Goal: Check status: Check status

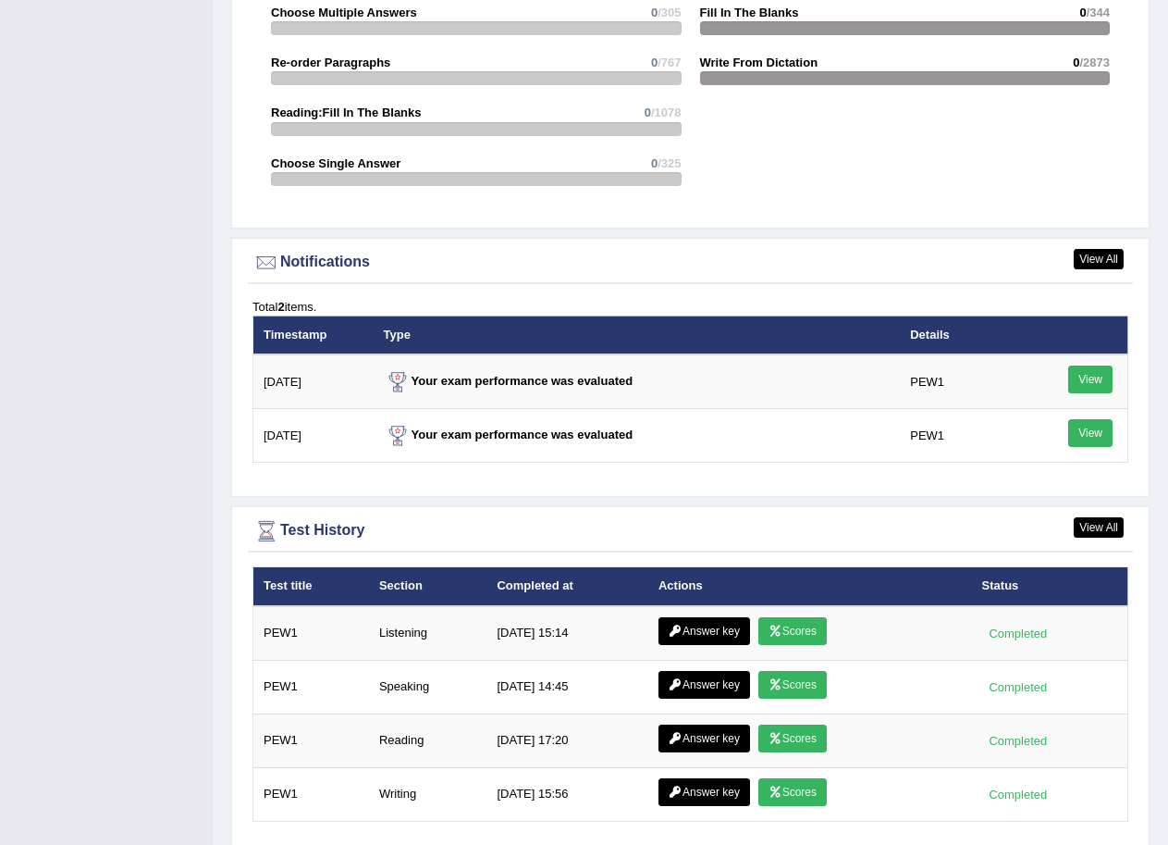
scroll to position [2082, 0]
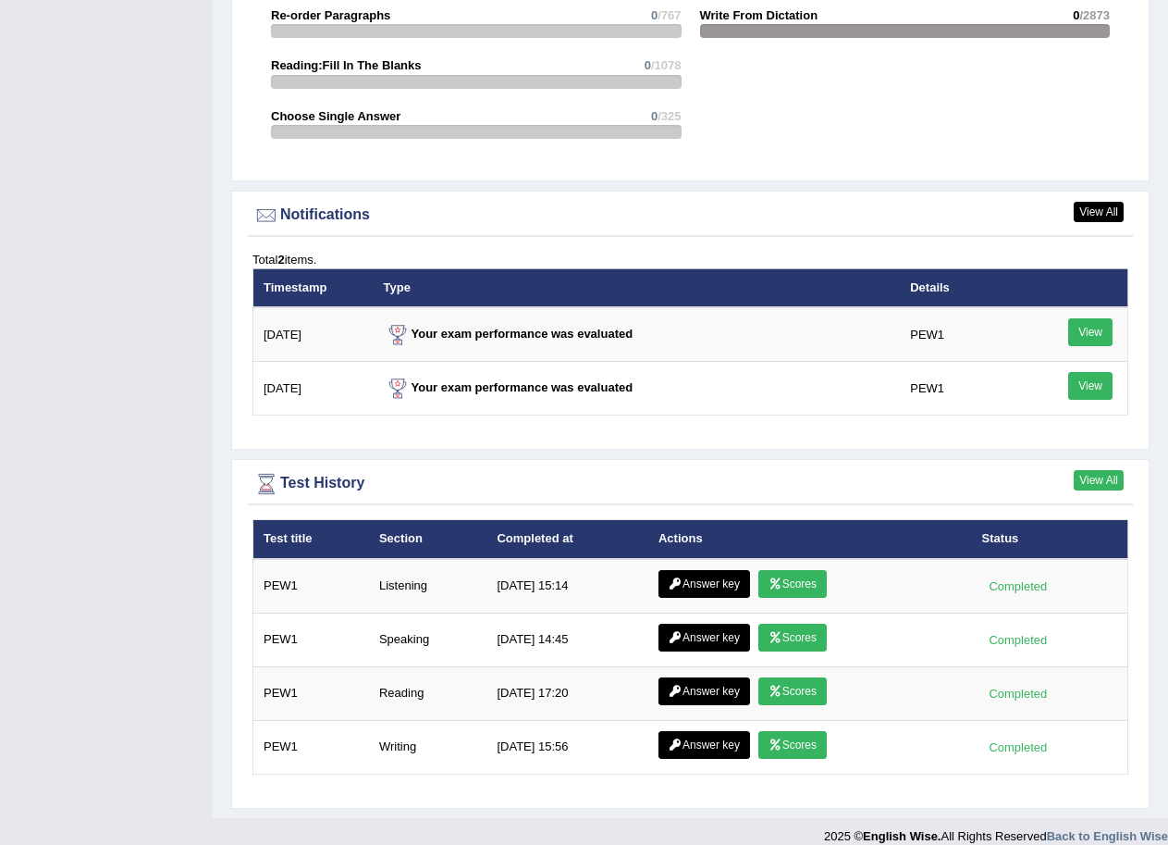
click at [1078, 470] on link "View All" at bounding box center [1099, 480] width 50 height 20
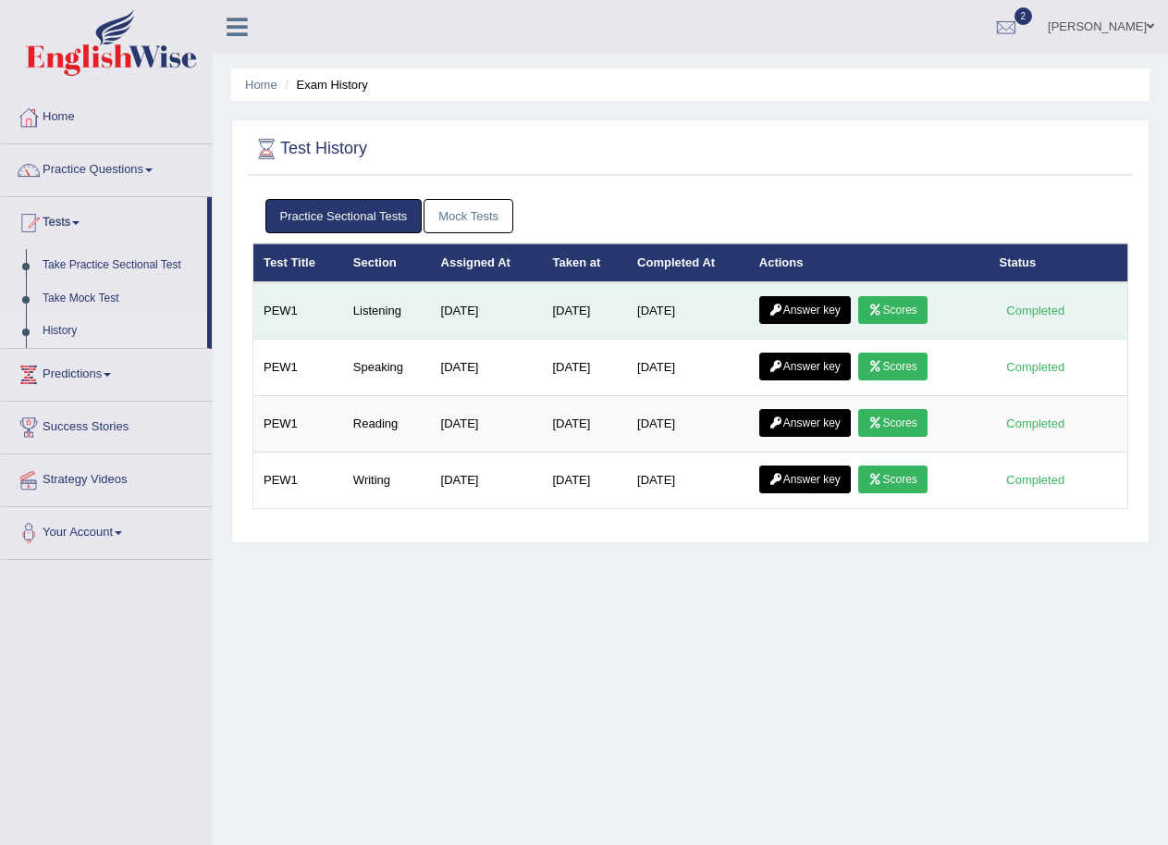
click at [920, 302] on link "Scores" at bounding box center [892, 310] width 68 height 28
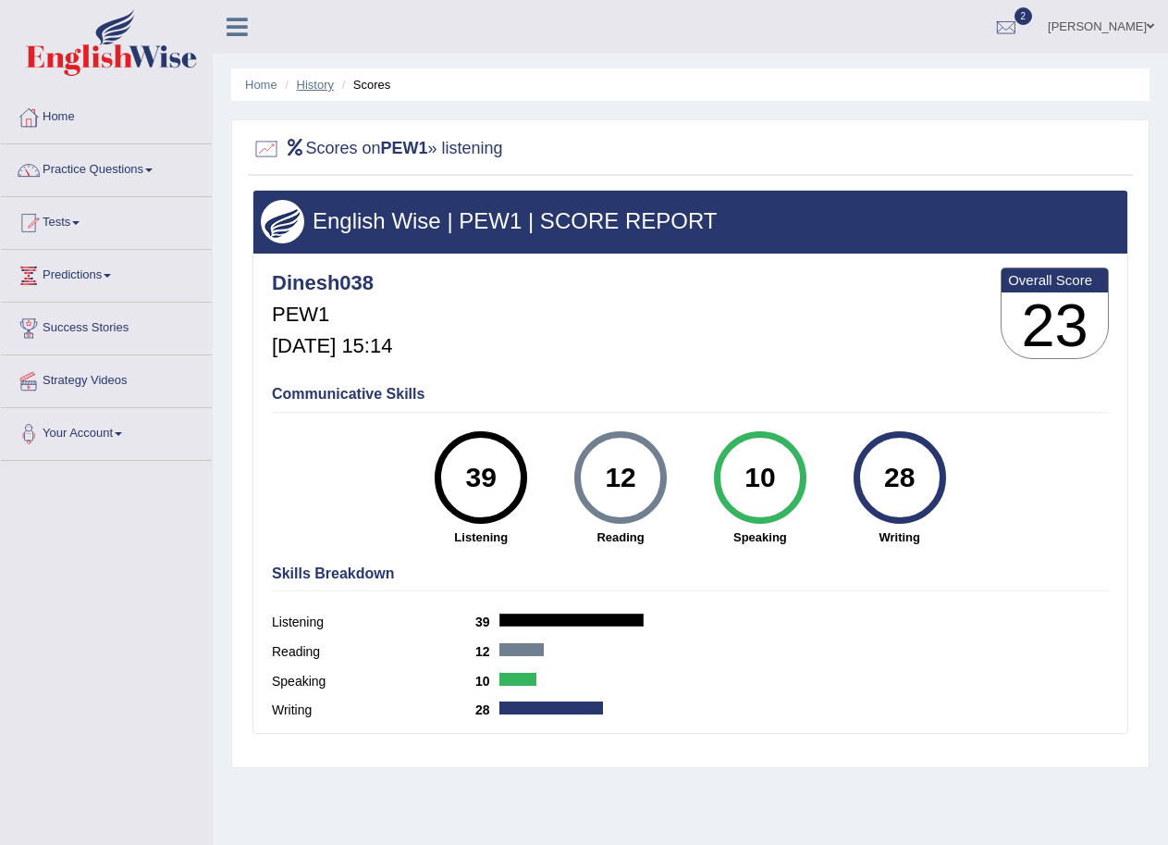
click at [304, 82] on link "History" at bounding box center [315, 85] width 37 height 14
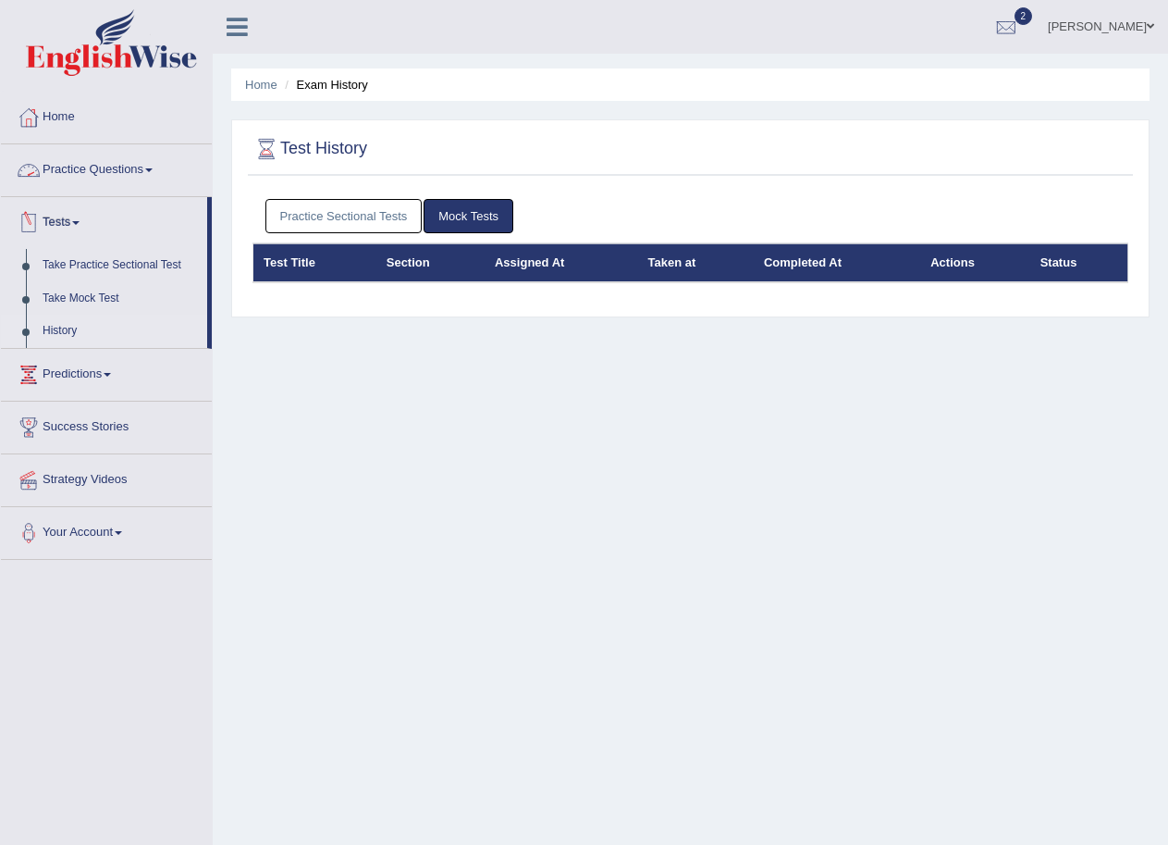
click at [281, 213] on link "Practice Sectional Tests" at bounding box center [343, 216] width 157 height 34
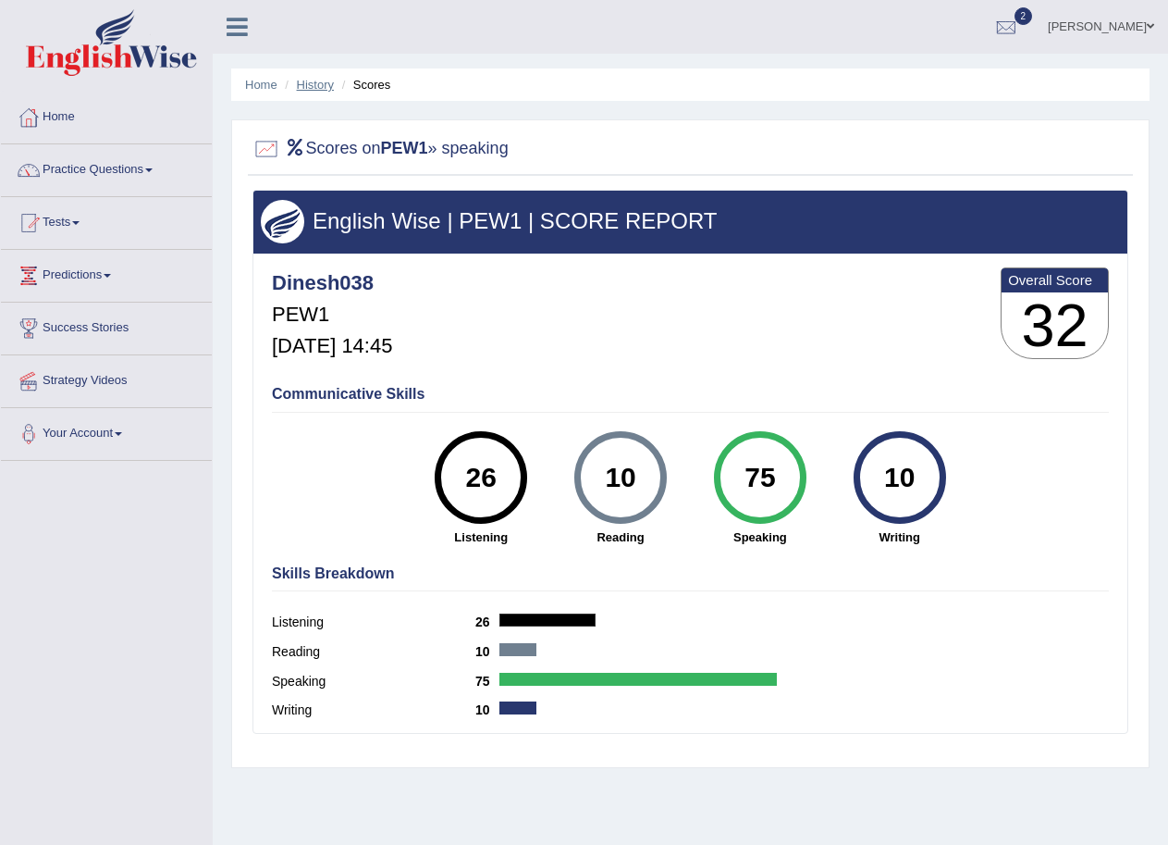
click at [326, 85] on link "History" at bounding box center [315, 85] width 37 height 14
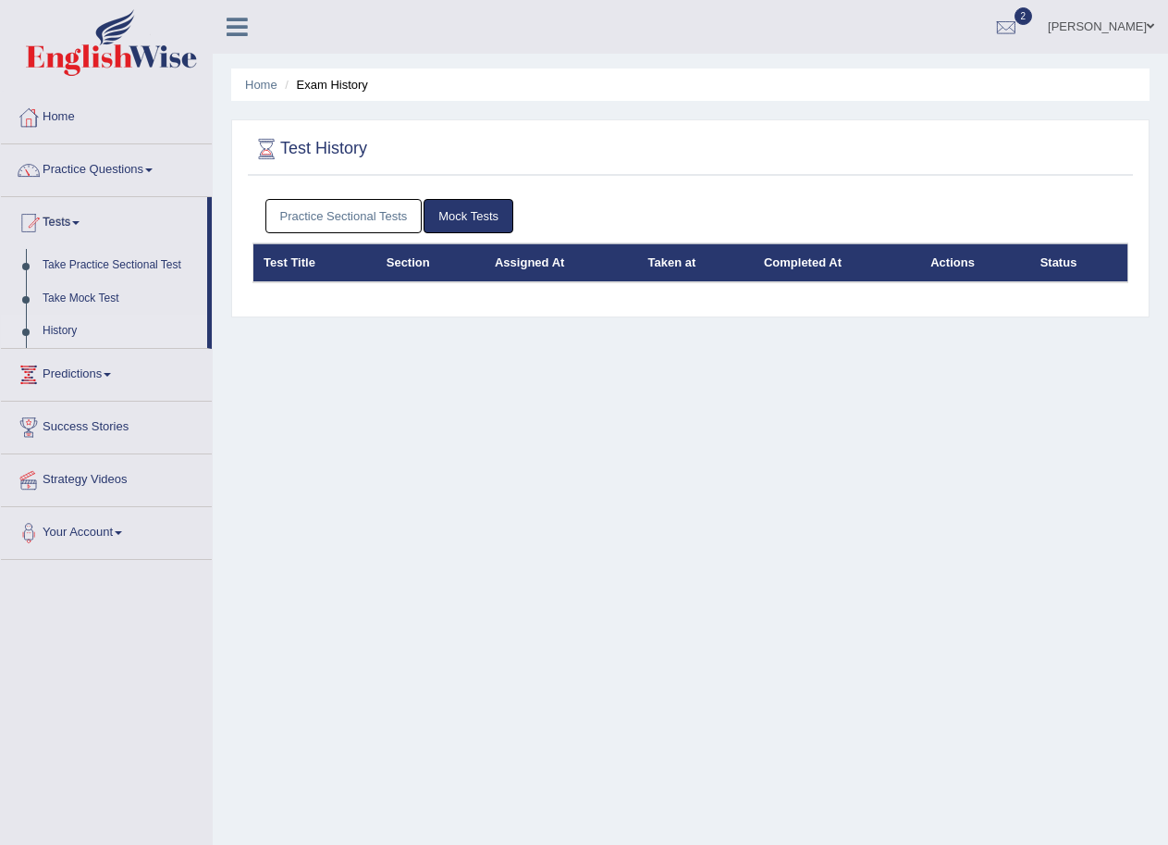
drag, startPoint x: 391, startPoint y: 207, endPoint x: 398, endPoint y: 222, distance: 16.2
click at [391, 208] on link "Practice Sectional Tests" at bounding box center [343, 216] width 157 height 34
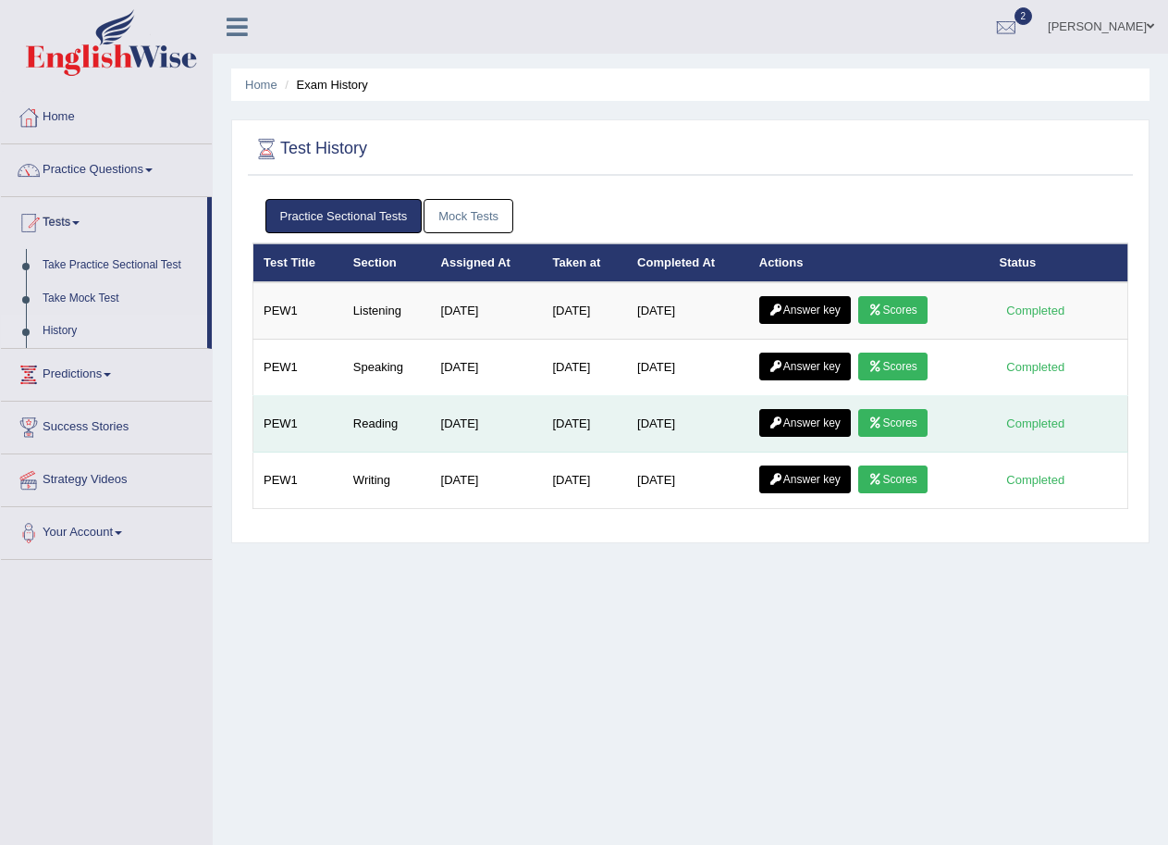
click at [869, 413] on link "Scores" at bounding box center [892, 423] width 68 height 28
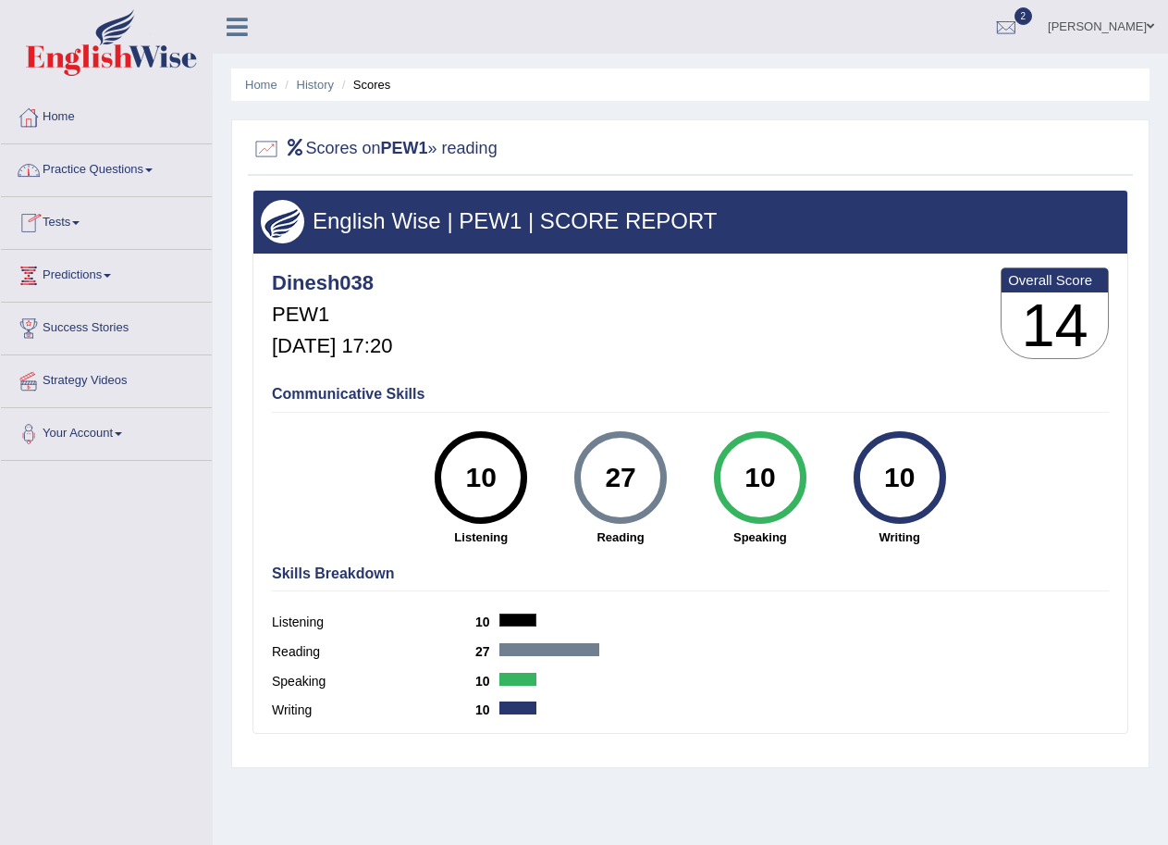
click at [313, 85] on link "History" at bounding box center [315, 85] width 37 height 14
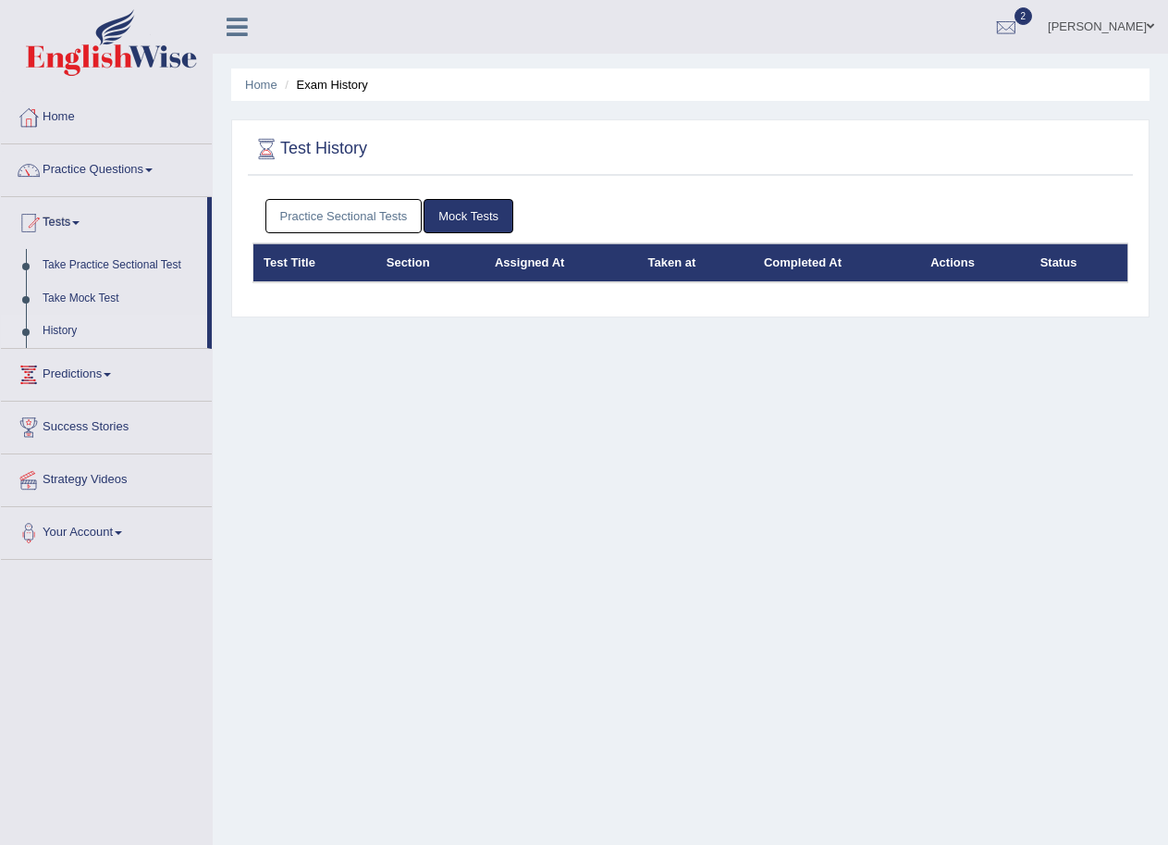
click at [334, 214] on link "Practice Sectional Tests" at bounding box center [343, 216] width 157 height 34
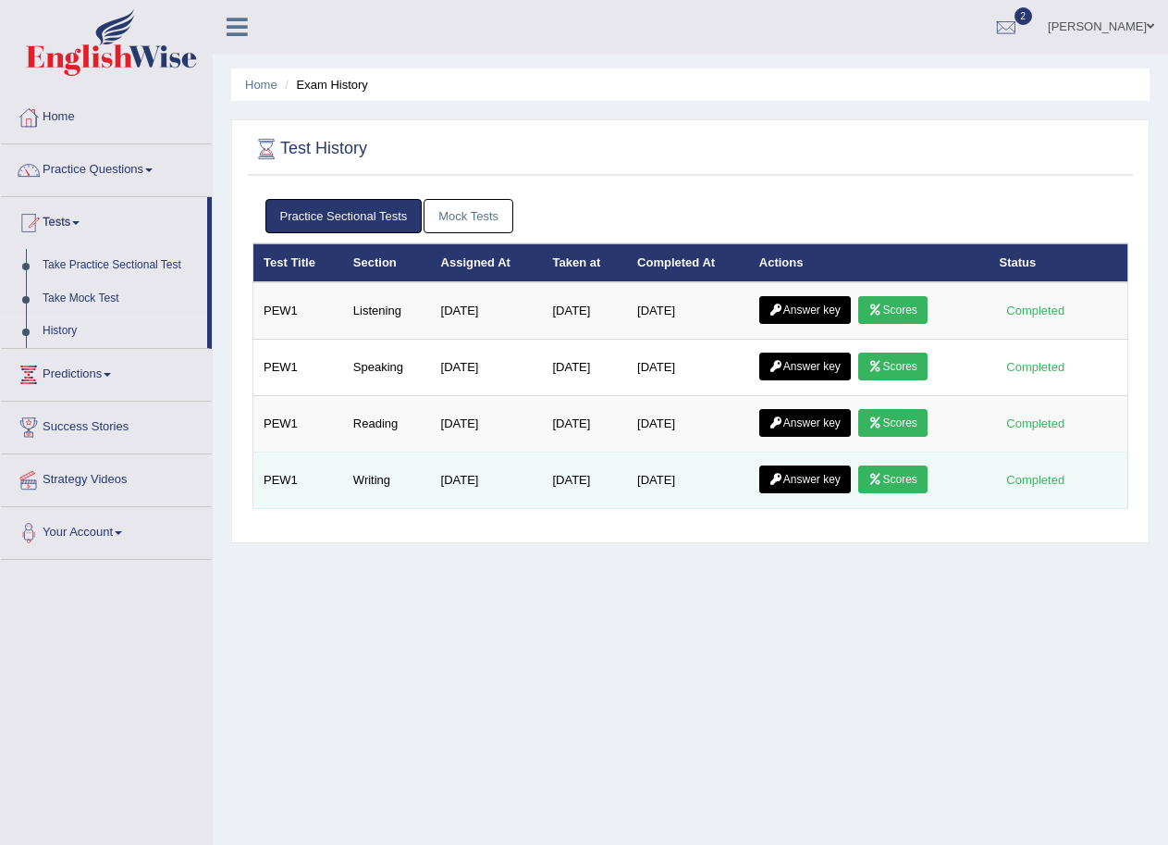
click at [914, 466] on link "Scores" at bounding box center [892, 479] width 68 height 28
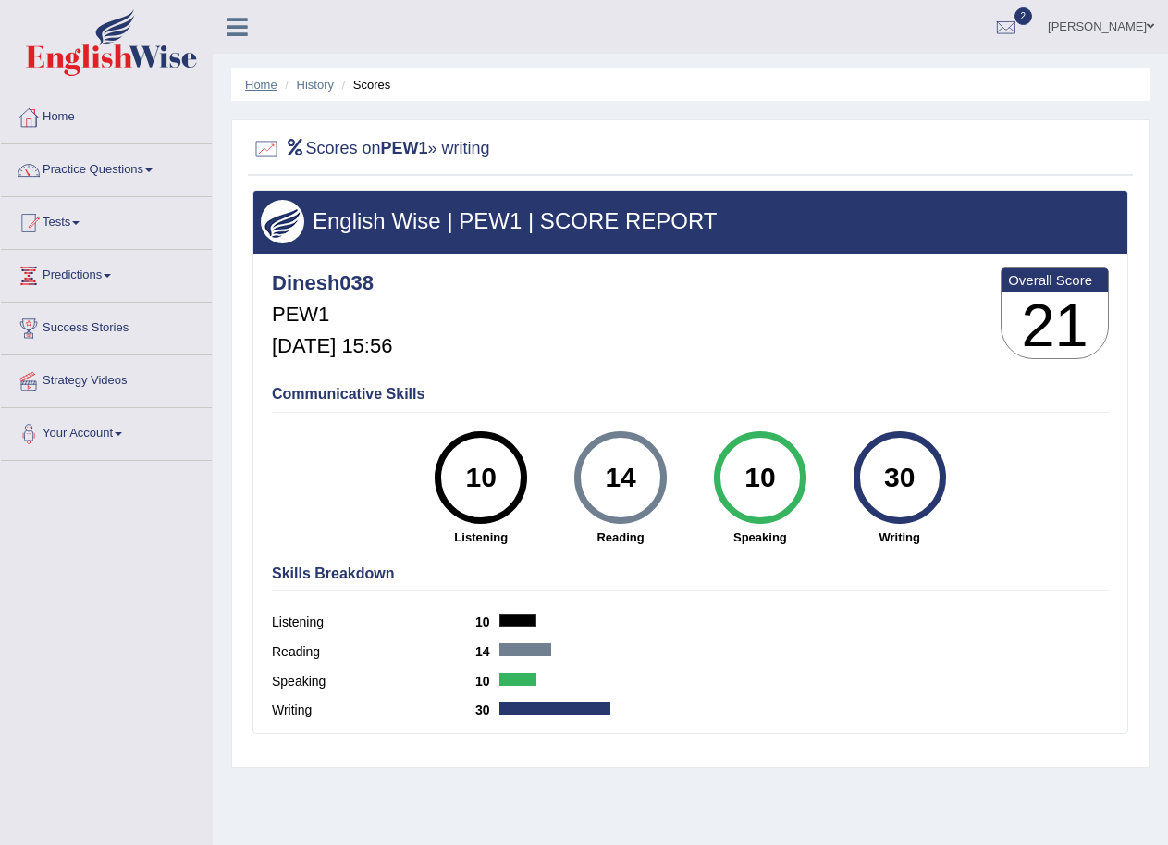
click at [251, 89] on link "Home" at bounding box center [261, 85] width 32 height 14
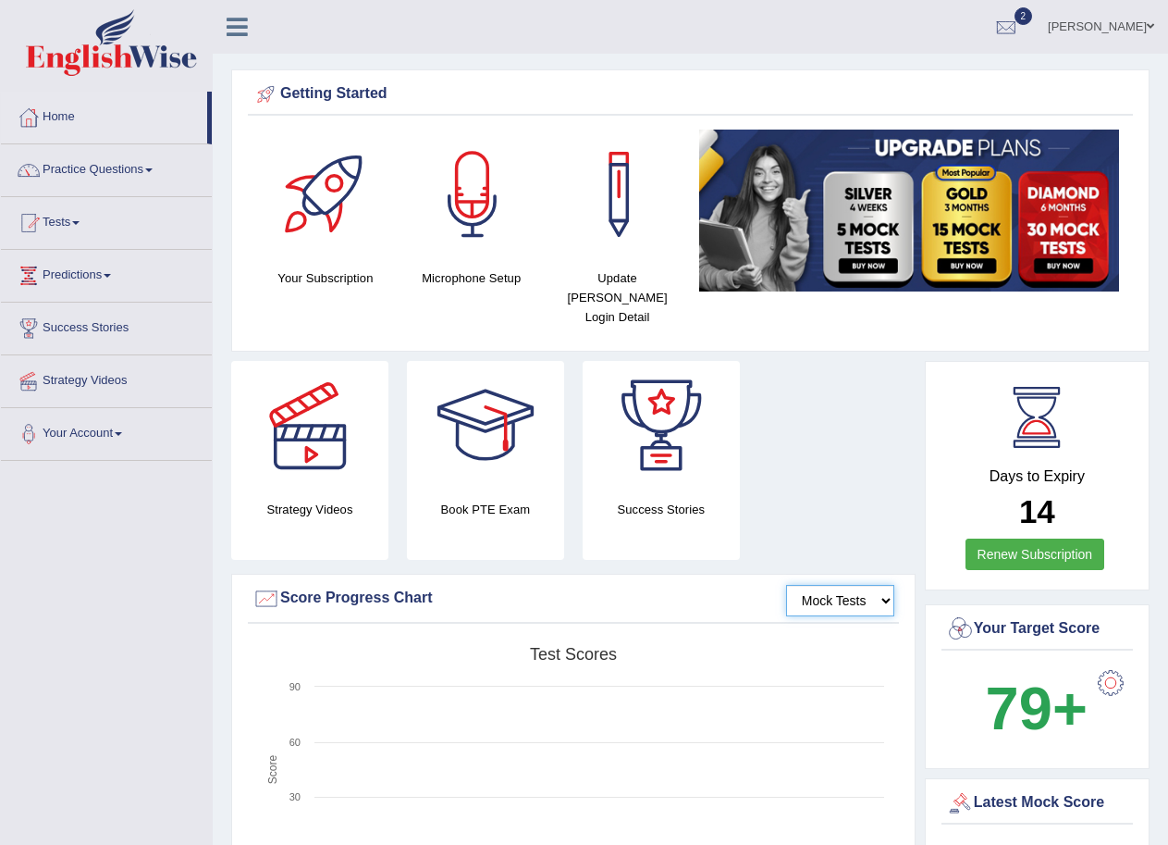
click at [864, 585] on select "Mock Tests" at bounding box center [840, 600] width 108 height 31
click at [786, 585] on select "Mock Tests" at bounding box center [840, 600] width 108 height 31
click at [158, 117] on link "Home" at bounding box center [104, 115] width 206 height 46
click at [1020, 32] on div at bounding box center [1007, 28] width 28 height 28
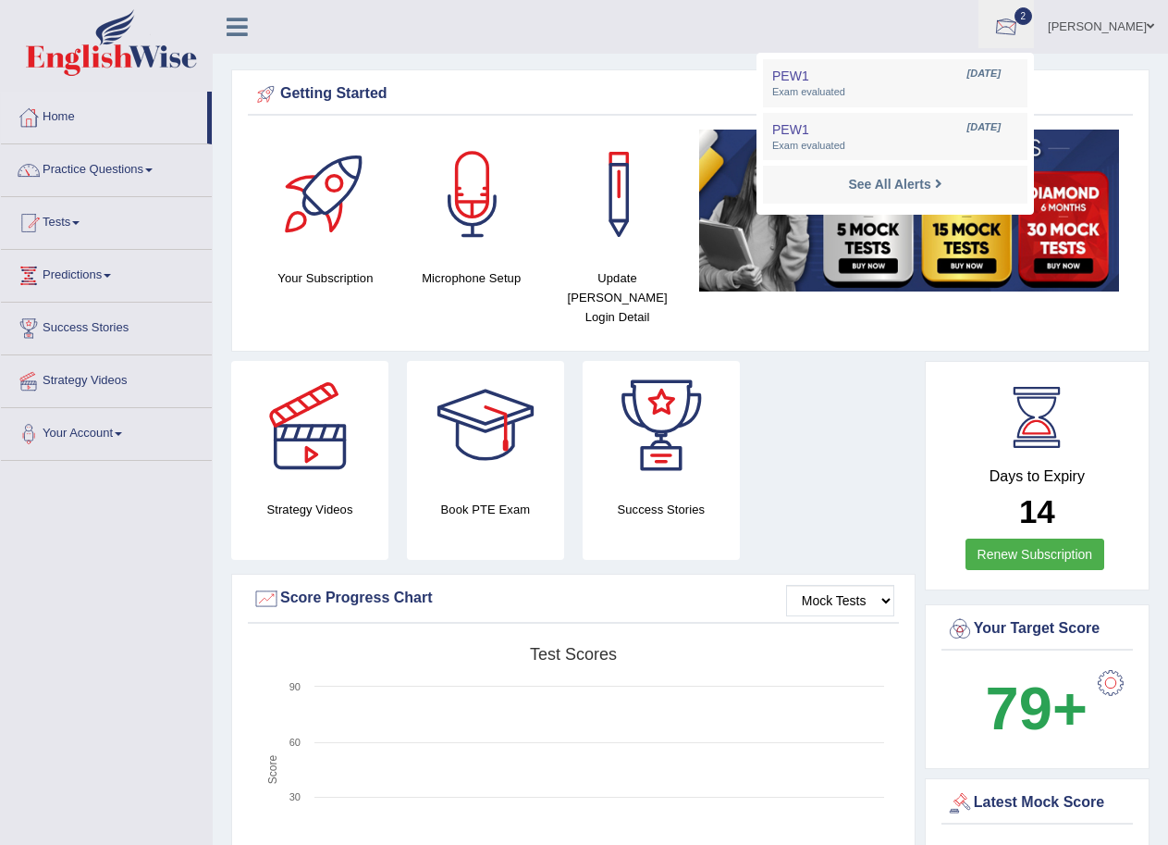
click at [1020, 27] on div at bounding box center [1007, 28] width 28 height 28
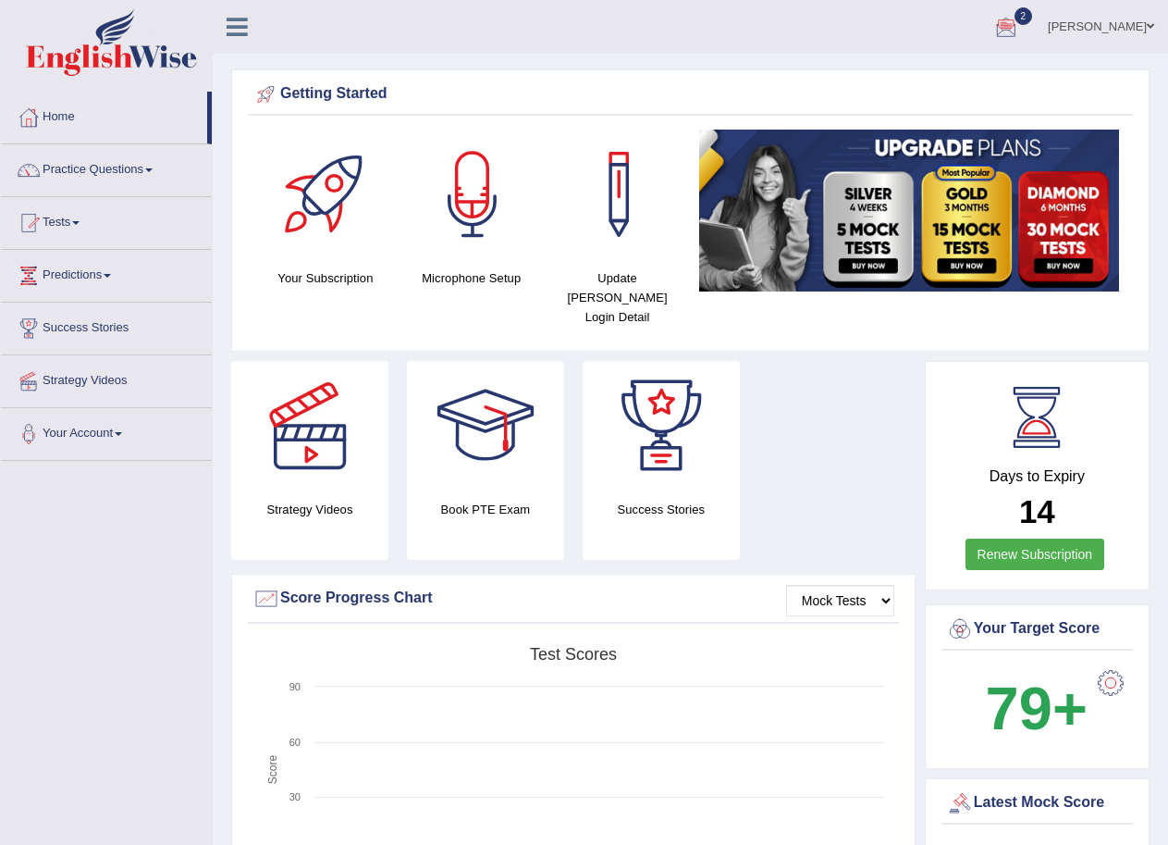
click at [1147, 21] on span at bounding box center [1150, 26] width 7 height 12
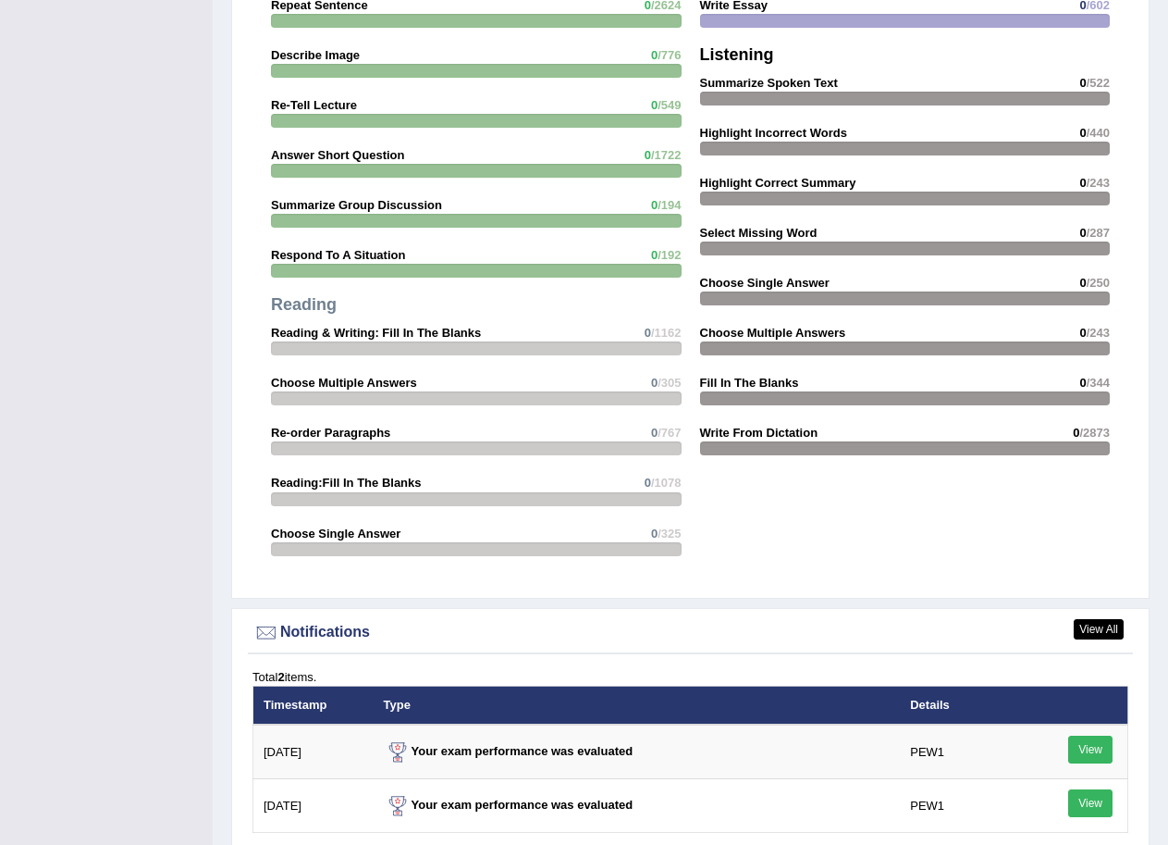
scroll to position [2082, 0]
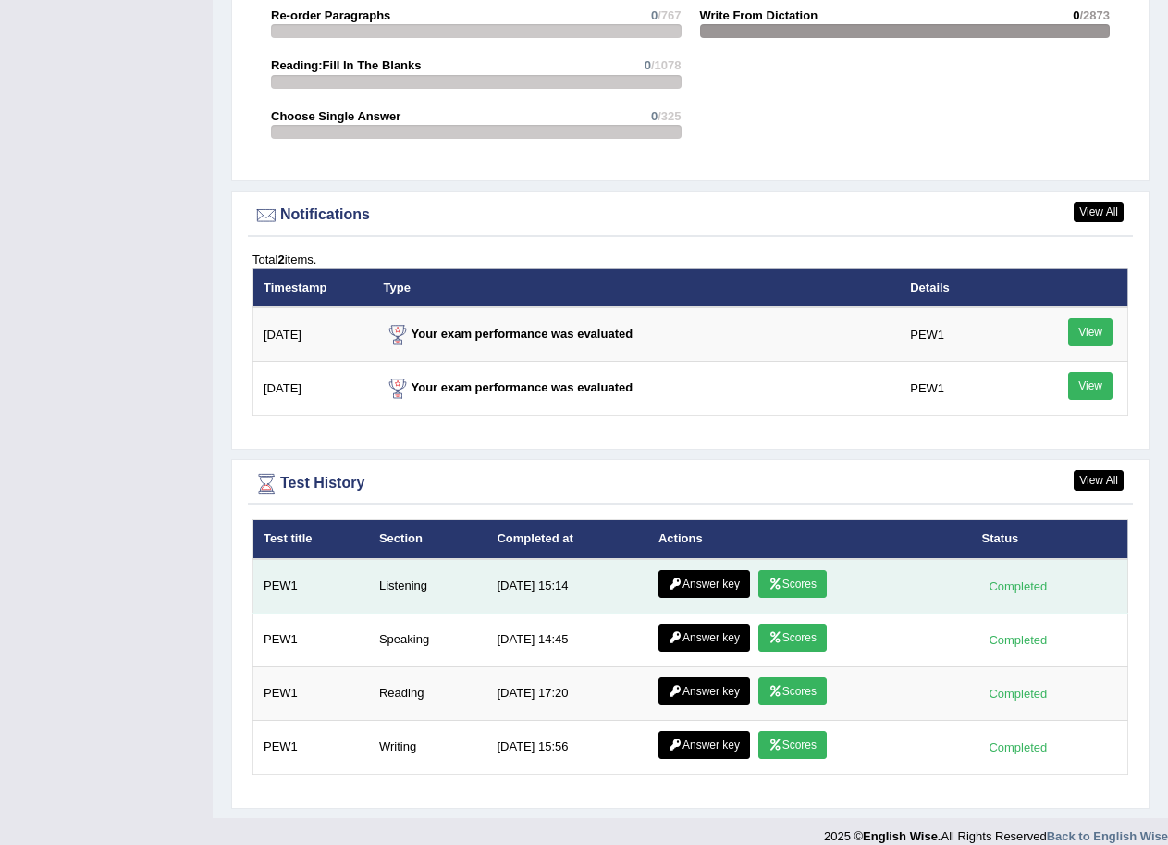
click at [1038, 576] on div "Completed" at bounding box center [1018, 585] width 72 height 19
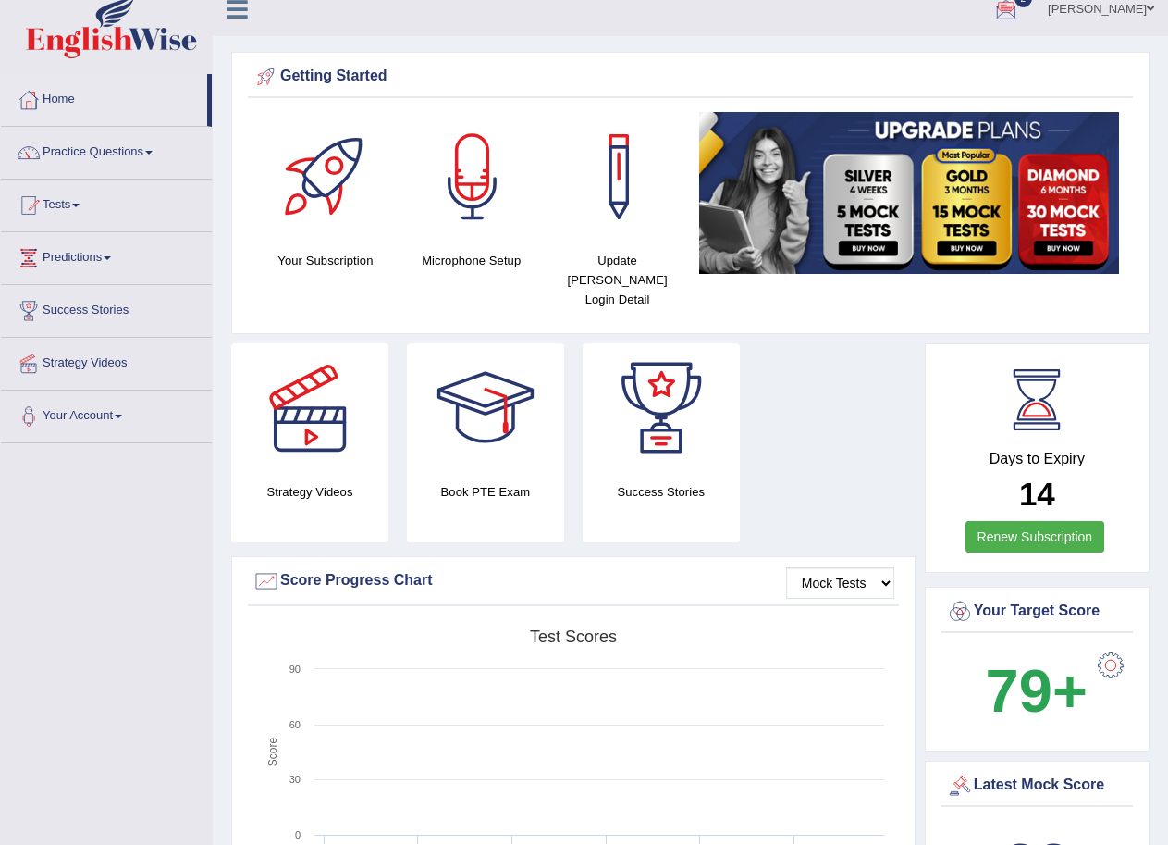
scroll to position [0, 0]
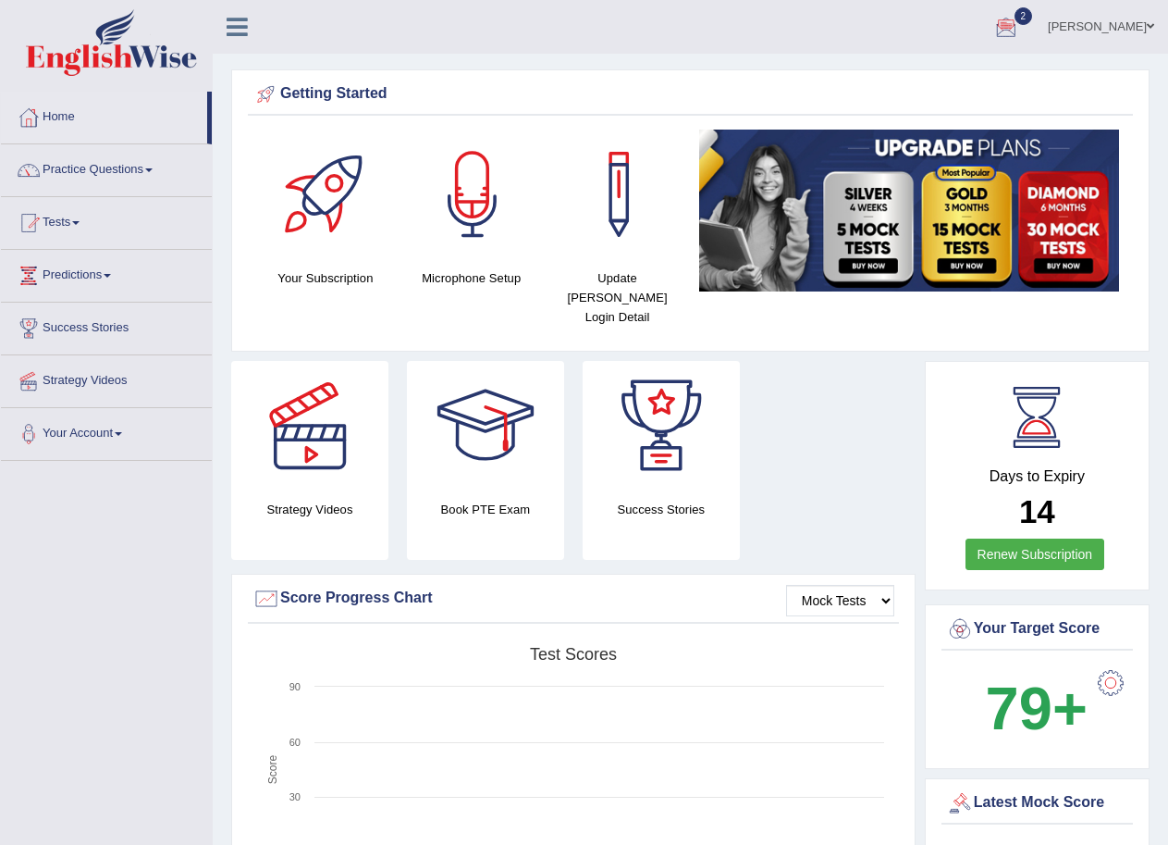
click at [139, 173] on link "Practice Questions" at bounding box center [106, 167] width 211 height 46
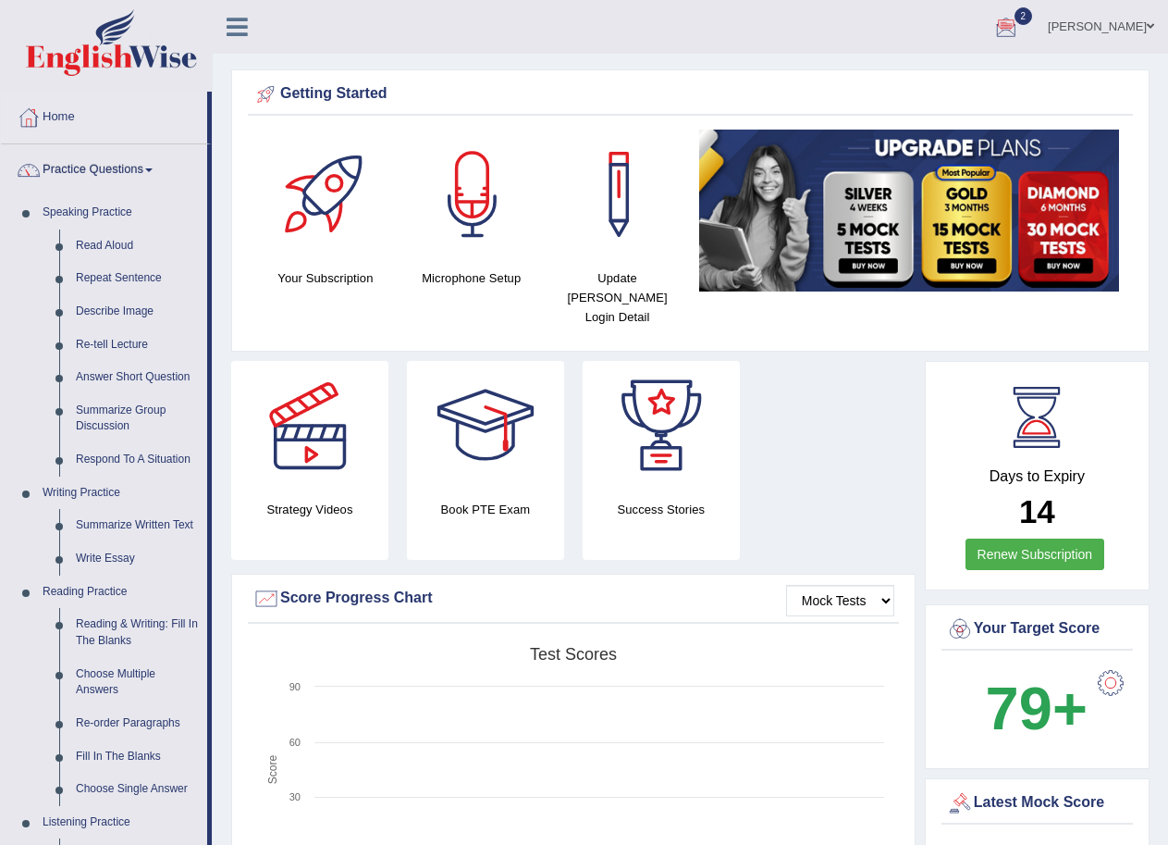
click at [133, 171] on link "Practice Questions" at bounding box center [104, 167] width 206 height 46
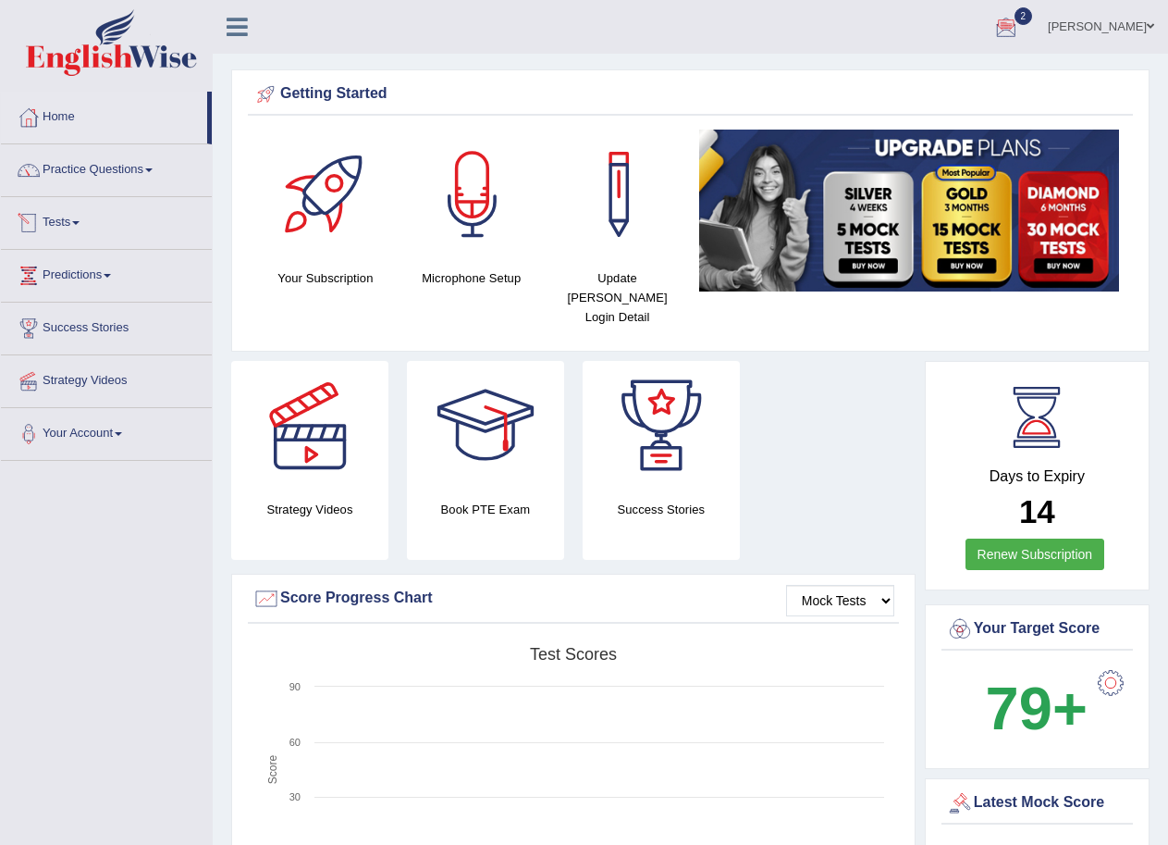
click at [75, 222] on link "Tests" at bounding box center [106, 220] width 211 height 46
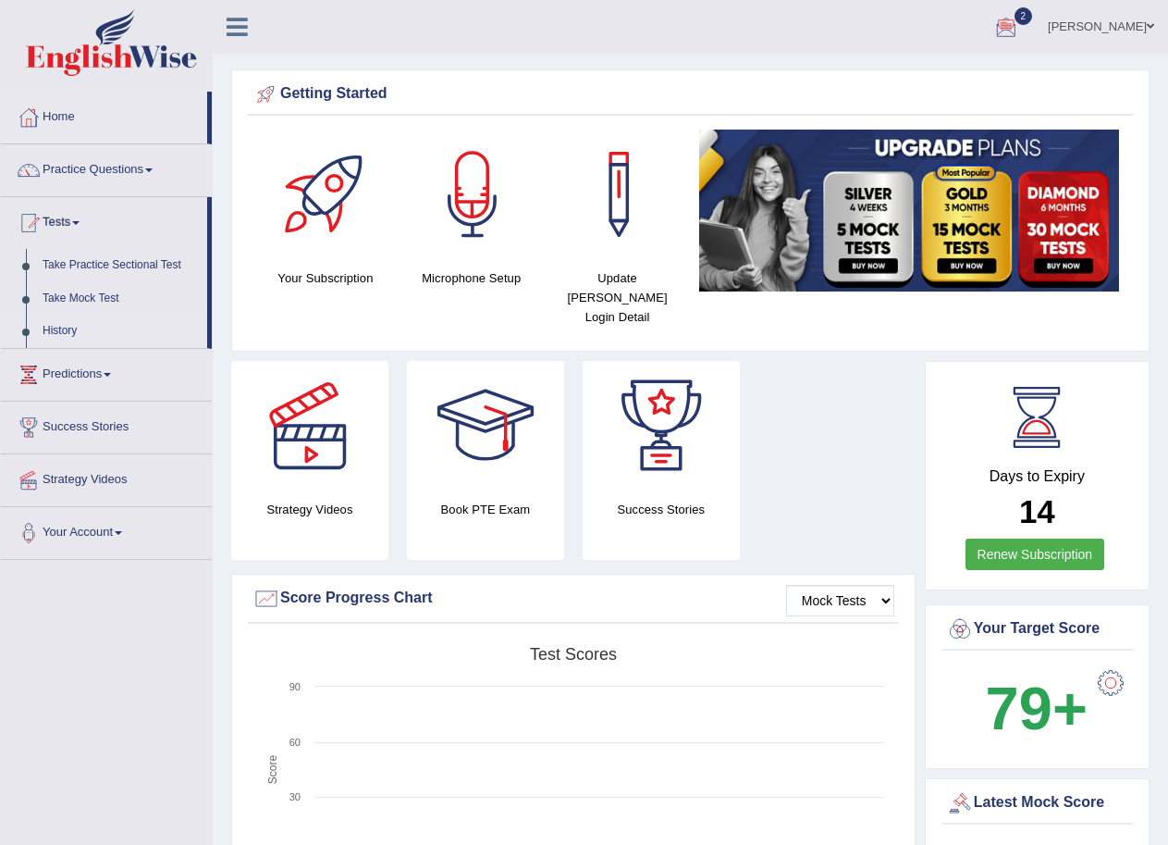
click at [64, 324] on link "History" at bounding box center [120, 330] width 173 height 33
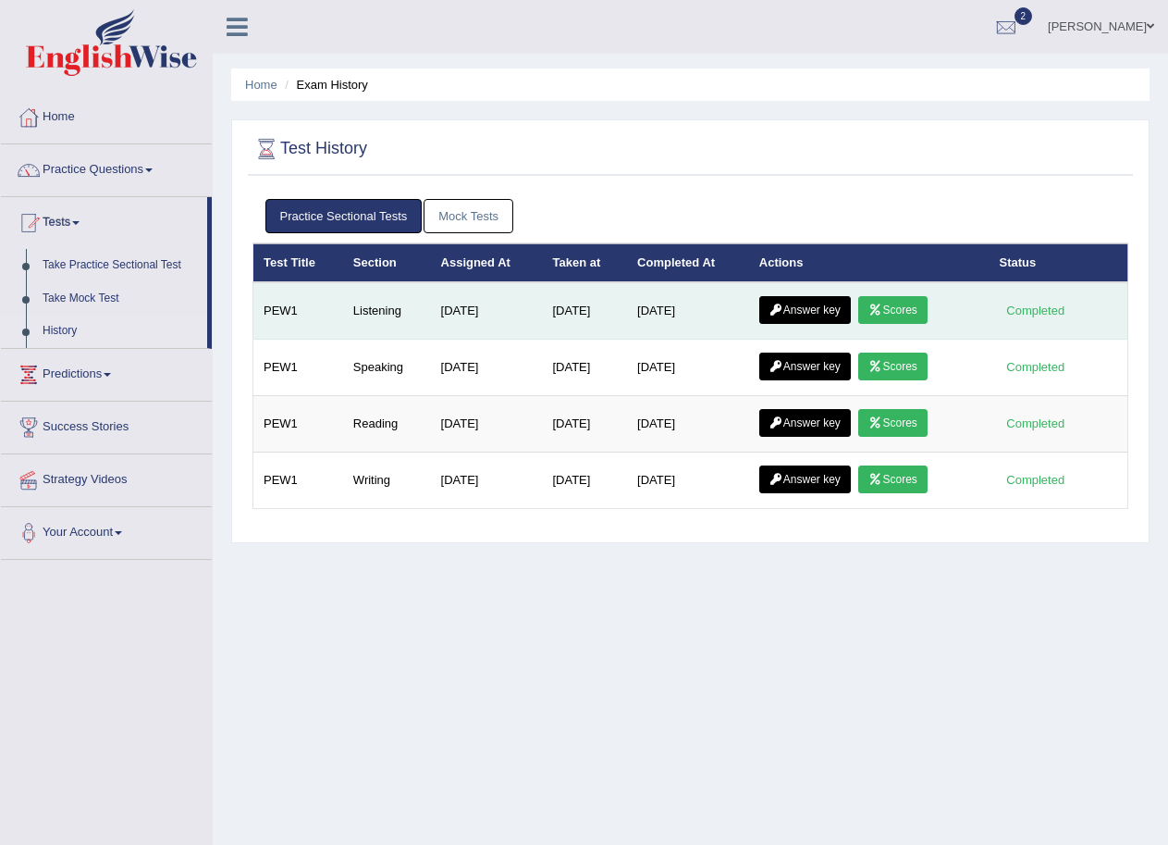
click at [894, 306] on link "Scores" at bounding box center [892, 310] width 68 height 28
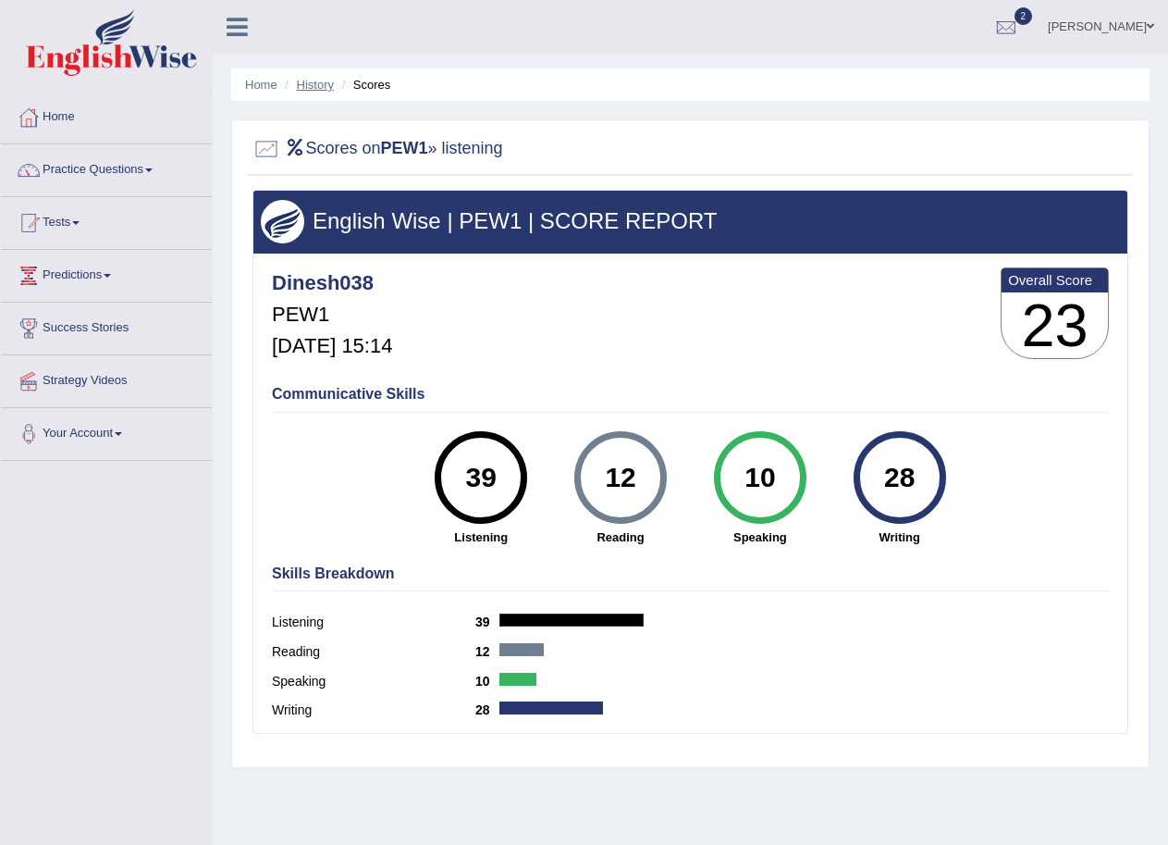
click at [309, 82] on link "History" at bounding box center [315, 85] width 37 height 14
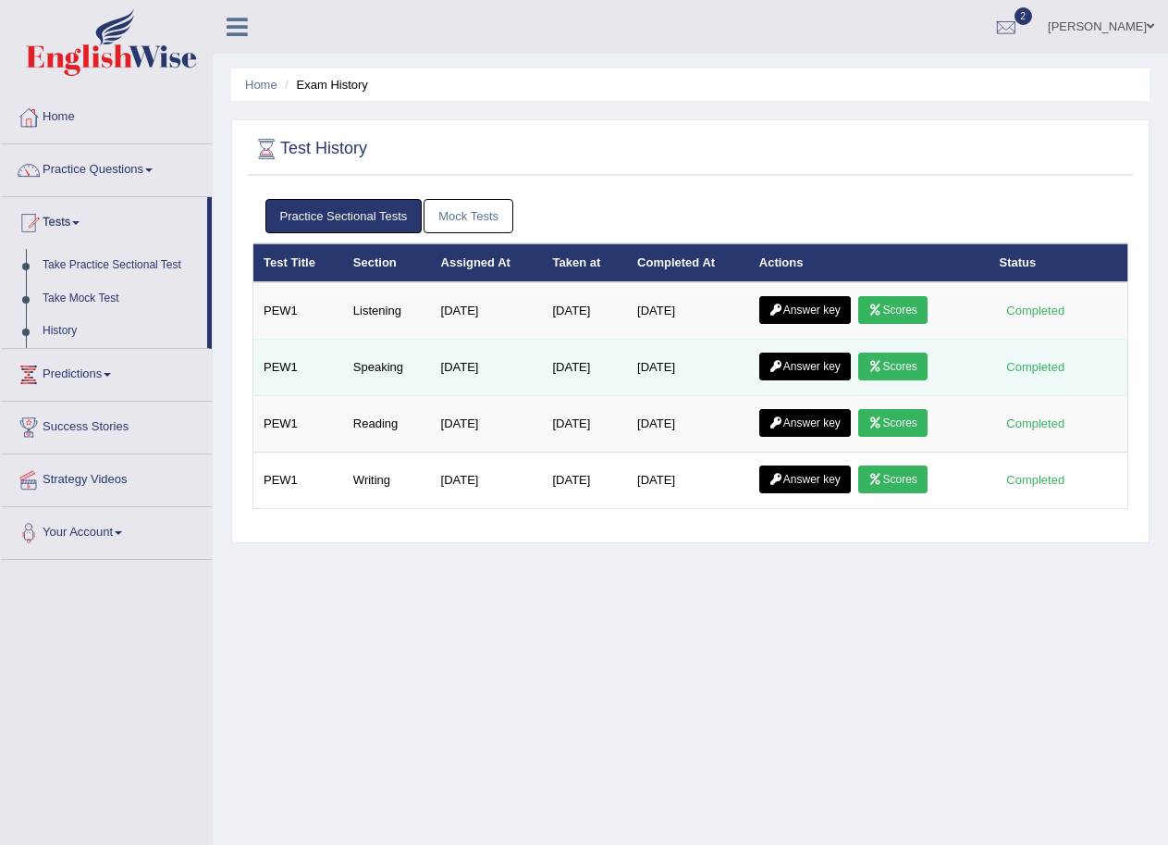
click at [901, 366] on link "Scores" at bounding box center [892, 366] width 68 height 28
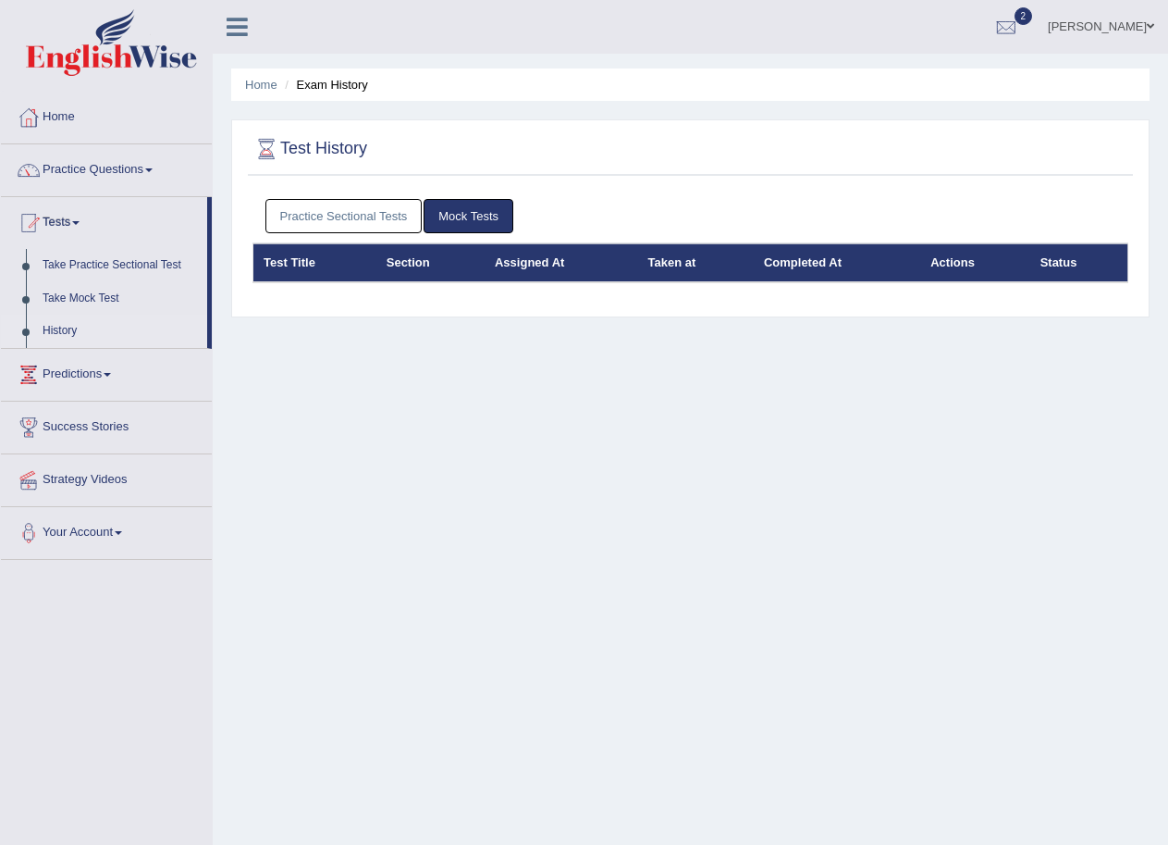
click at [375, 203] on link "Practice Sectional Tests" at bounding box center [343, 216] width 157 height 34
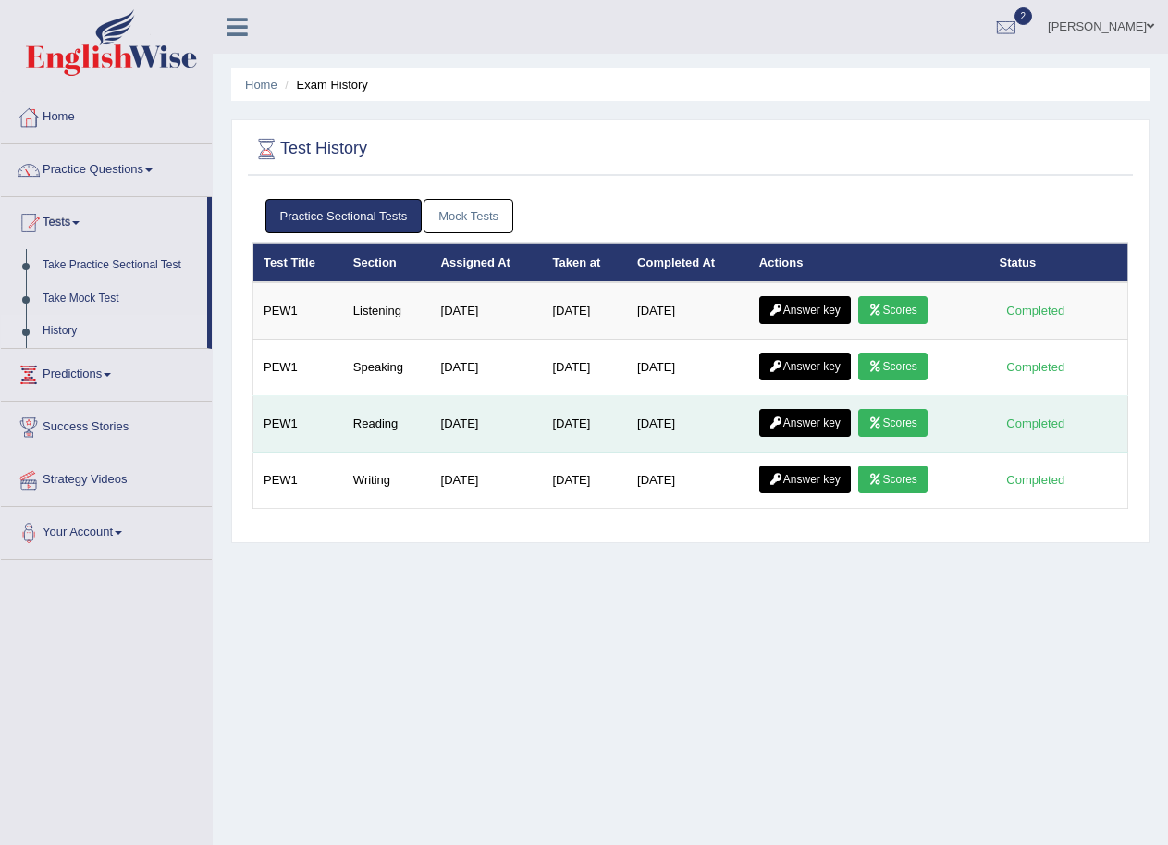
click at [914, 413] on link "Scores" at bounding box center [892, 423] width 68 height 28
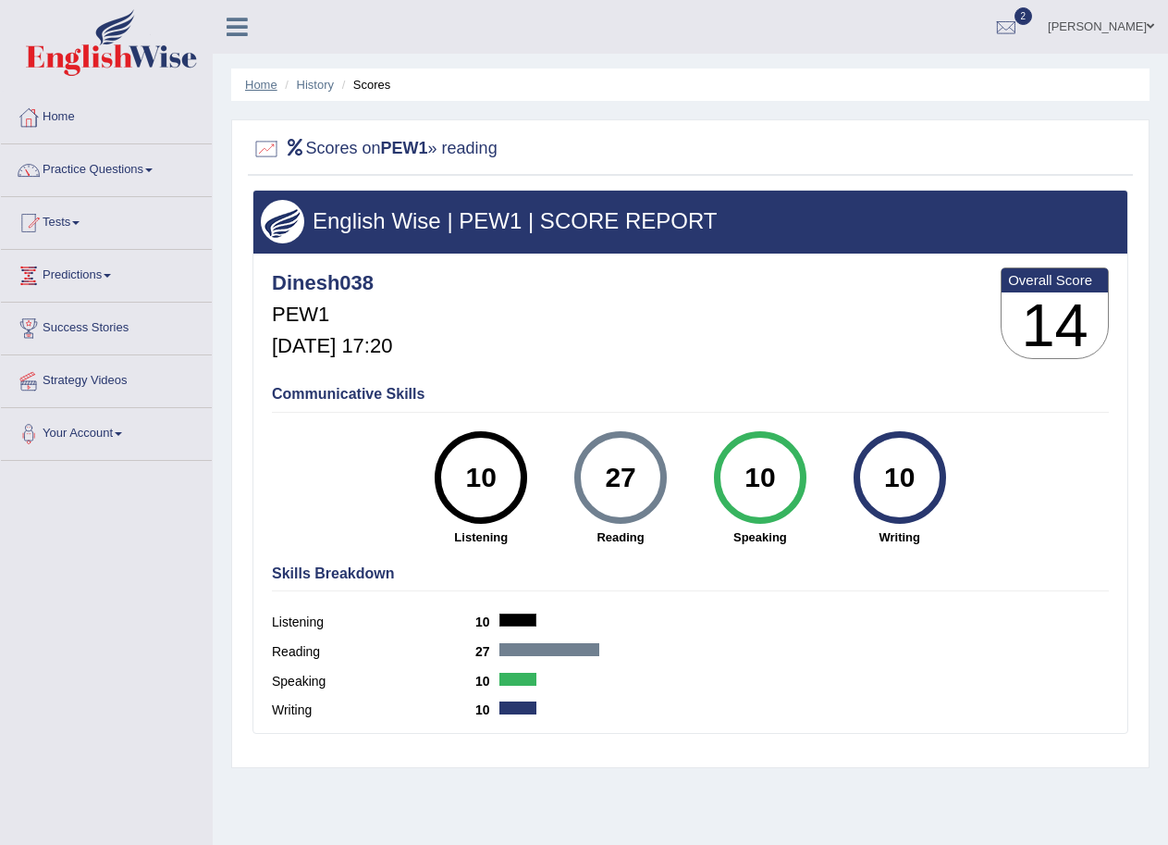
click at [259, 81] on link "Home" at bounding box center [261, 85] width 32 height 14
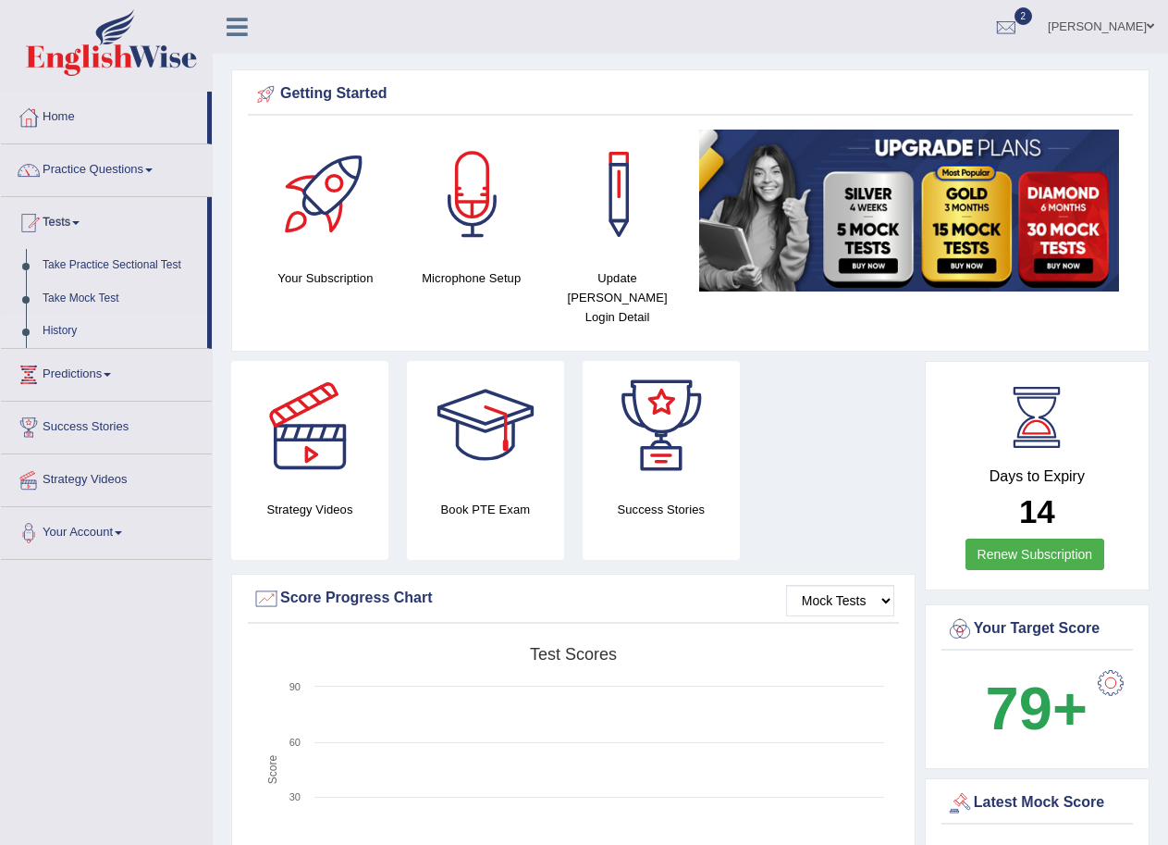
click at [93, 330] on link "History" at bounding box center [120, 330] width 173 height 33
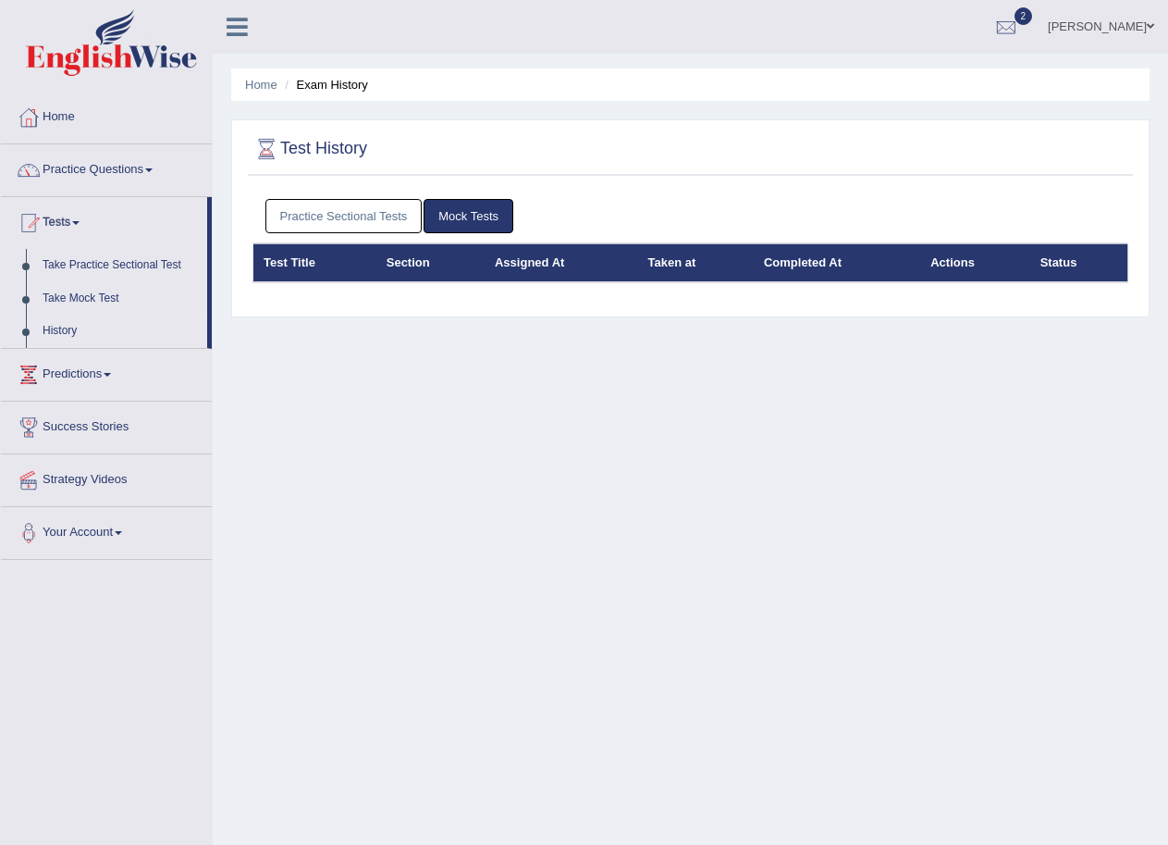
click at [366, 212] on link "Practice Sectional Tests" at bounding box center [343, 216] width 157 height 34
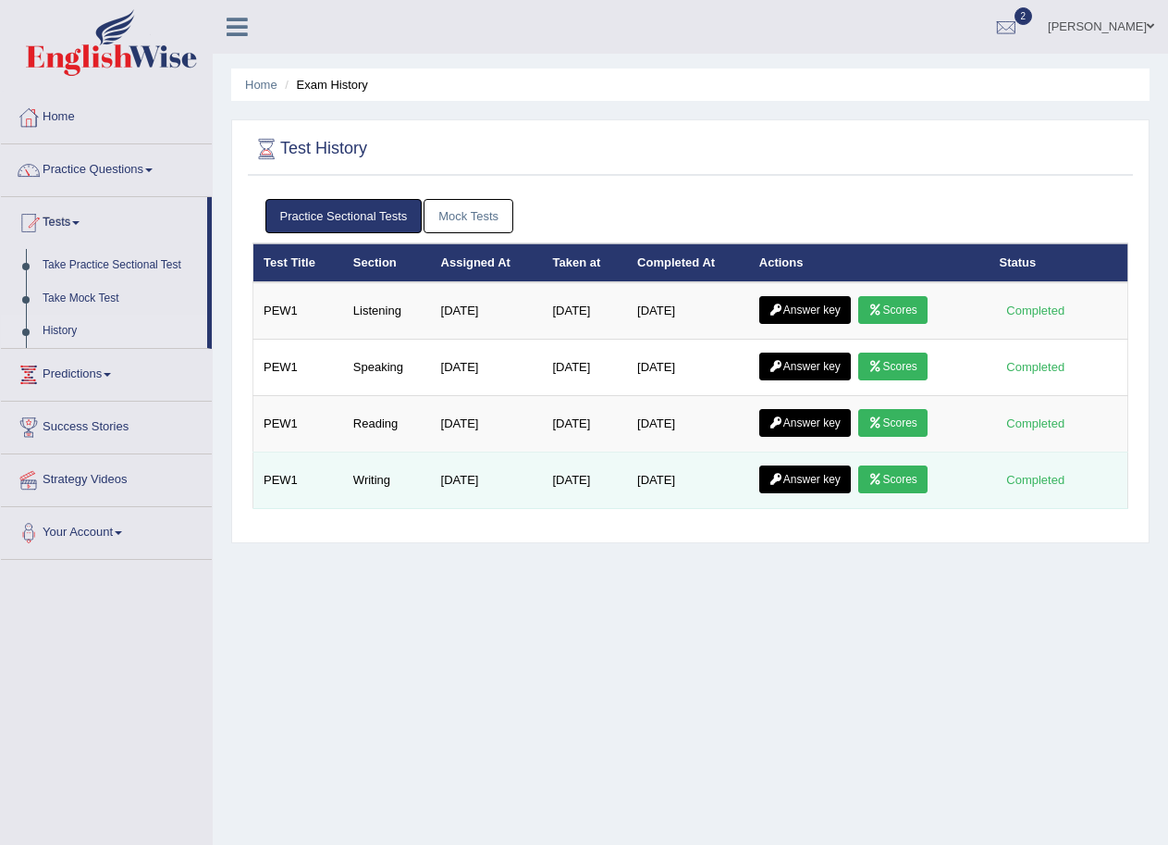
click at [899, 484] on link "Scores" at bounding box center [892, 479] width 68 height 28
